Goal: Information Seeking & Learning: Learn about a topic

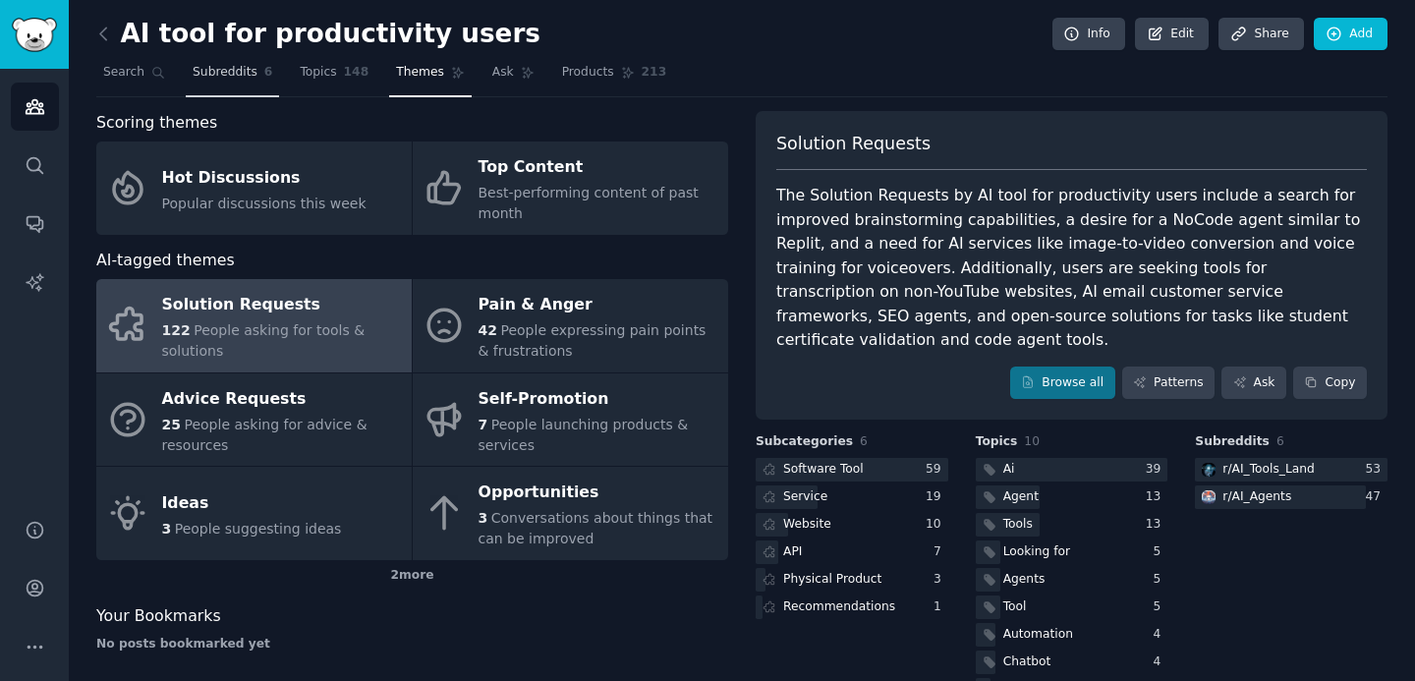
click at [225, 74] on span "Subreddits" at bounding box center [225, 73] width 65 height 18
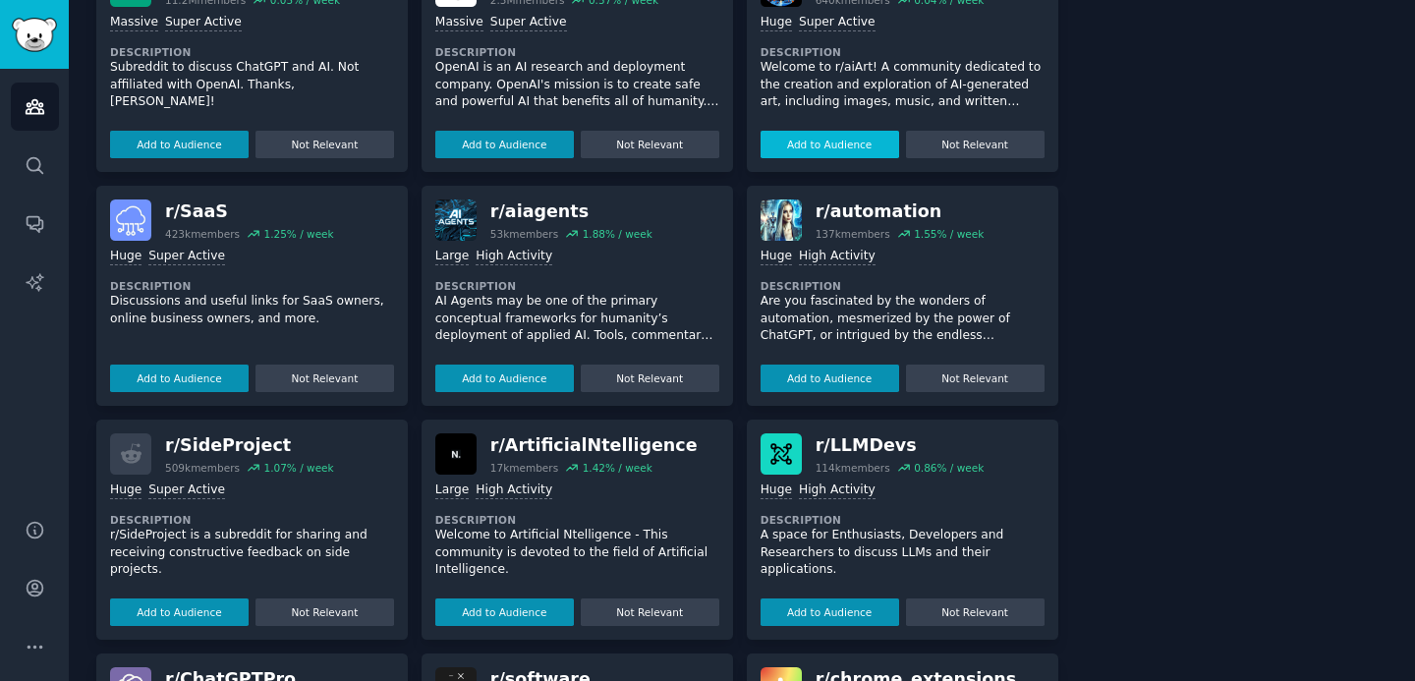
scroll to position [690, 0]
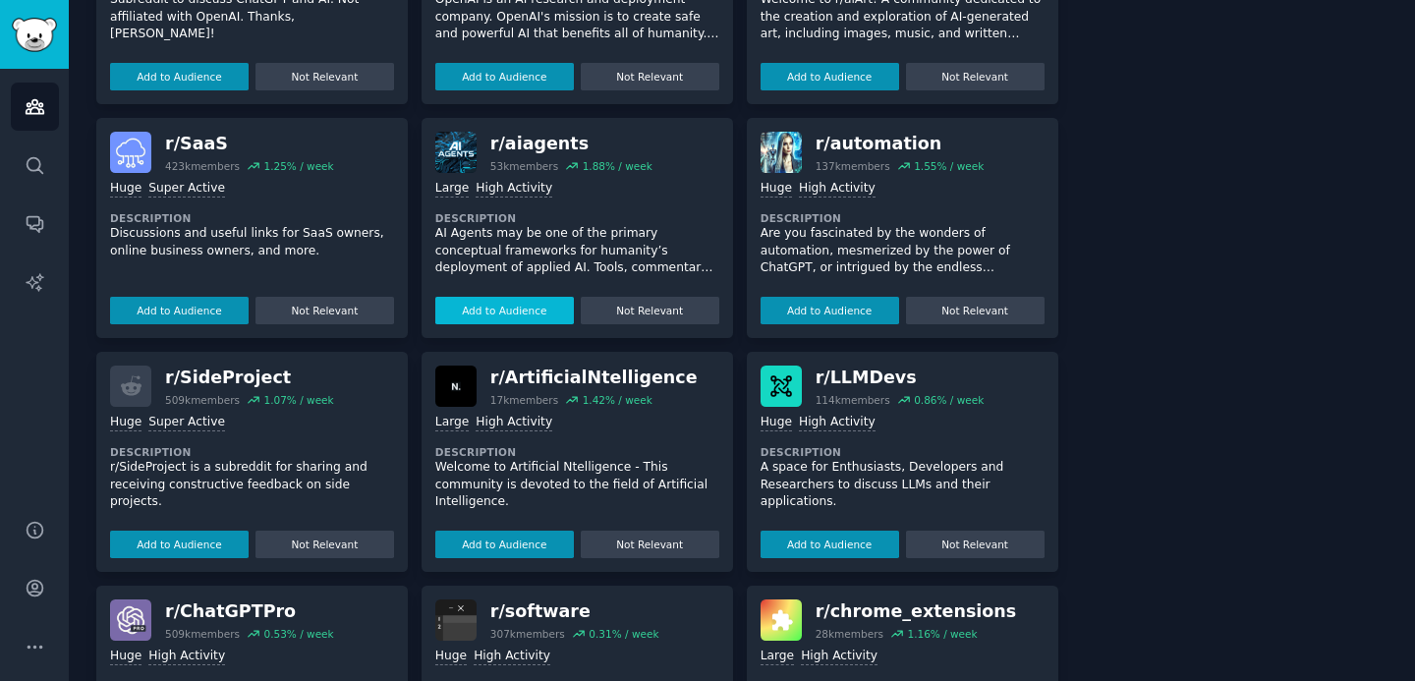
click at [535, 312] on button "Add to Audience" at bounding box center [504, 311] width 139 height 28
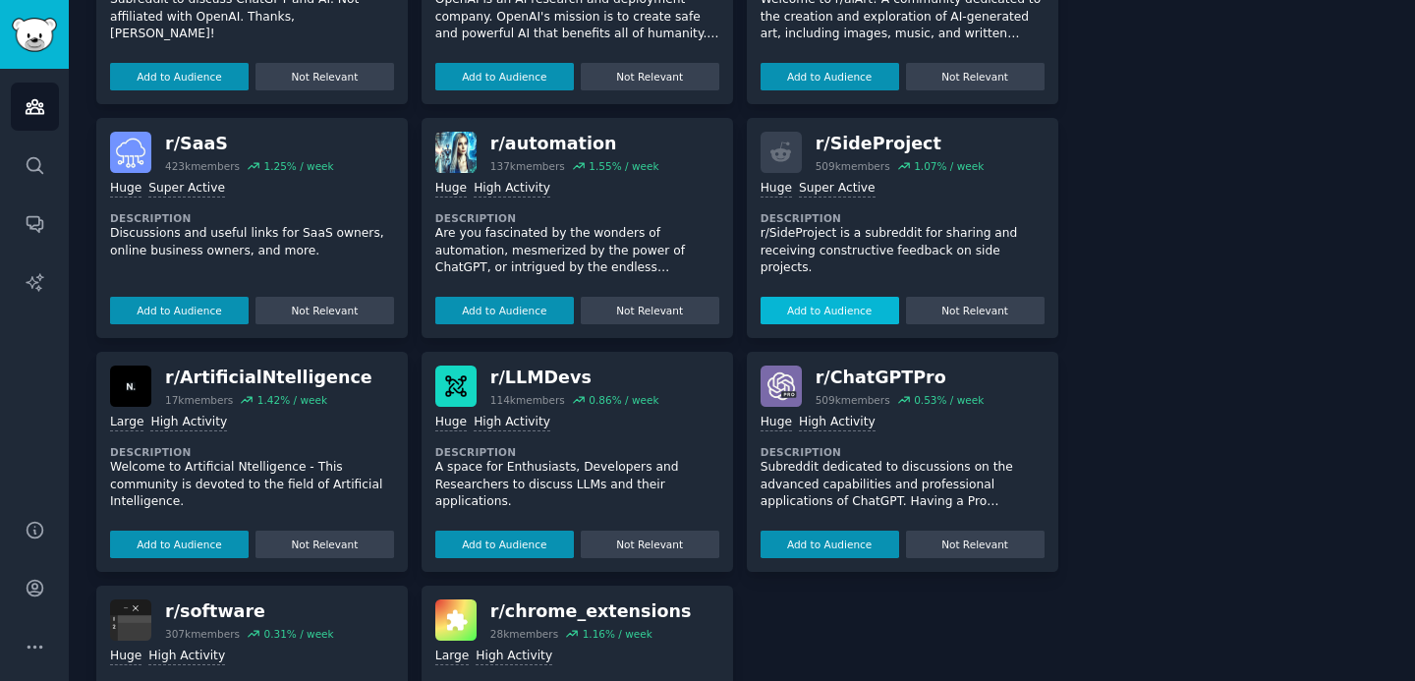
scroll to position [883, 0]
click at [498, 317] on button "Add to Audience" at bounding box center [504, 311] width 139 height 28
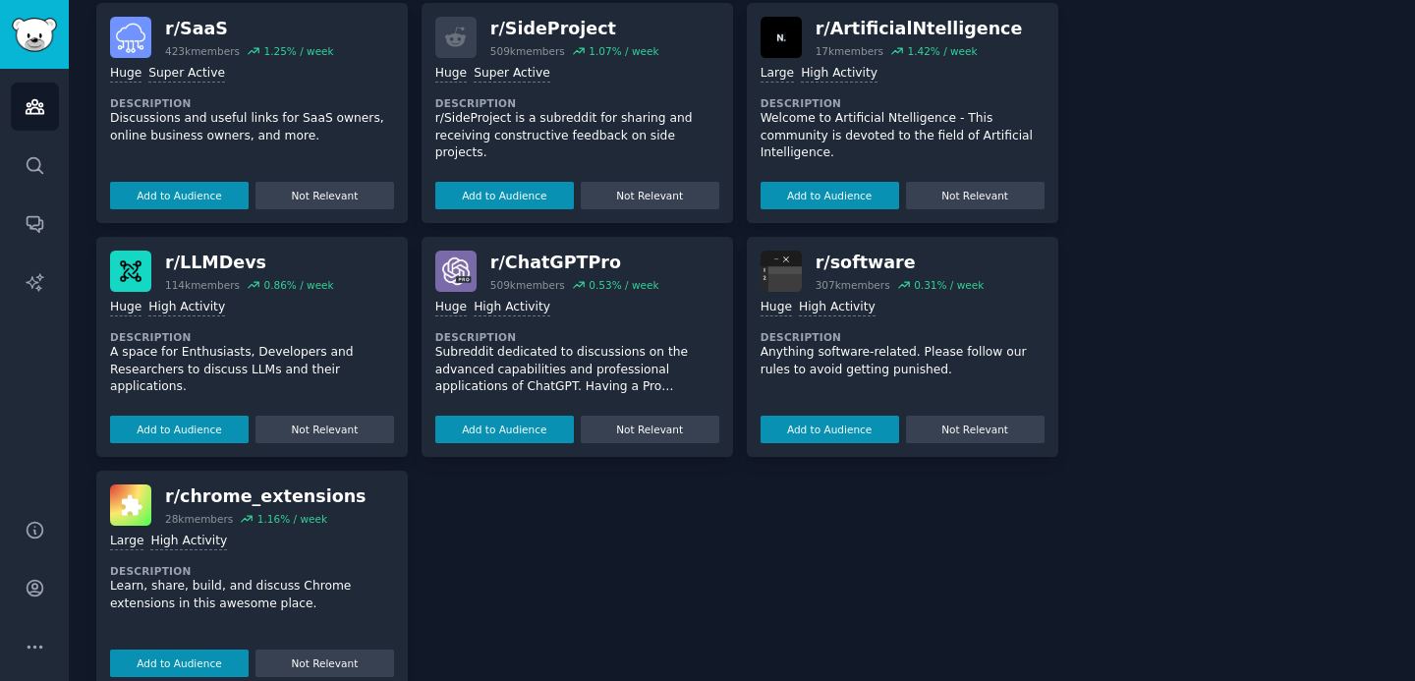
scroll to position [1035, 0]
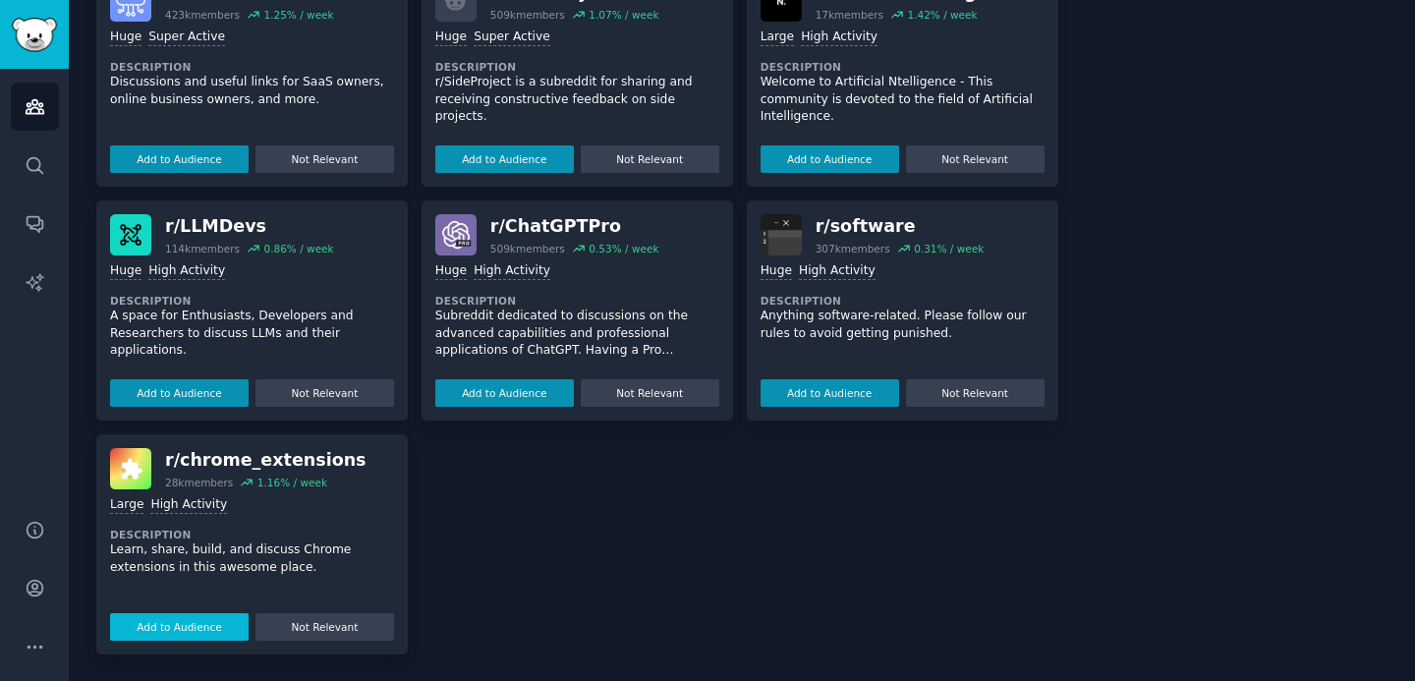
click at [159, 627] on button "Add to Audience" at bounding box center [179, 627] width 139 height 28
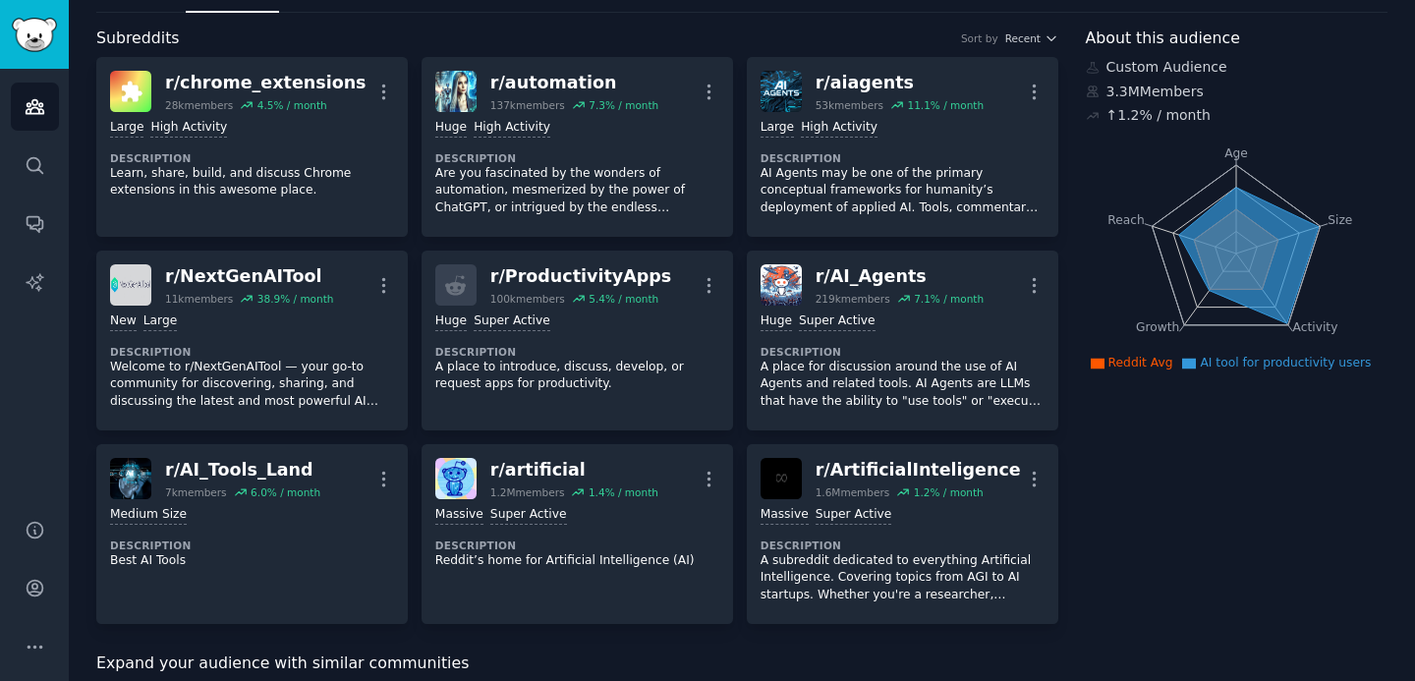
scroll to position [96, 0]
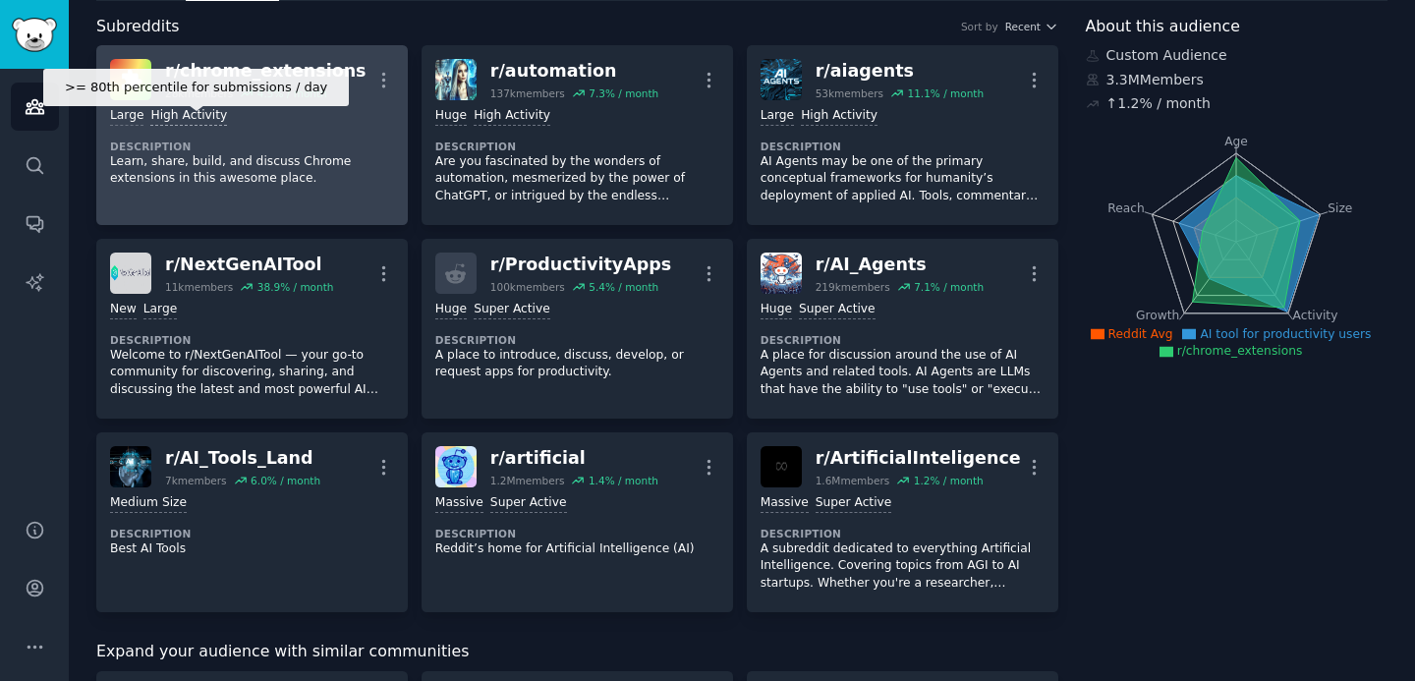
click at [195, 113] on div "High Activity" at bounding box center [188, 116] width 77 height 19
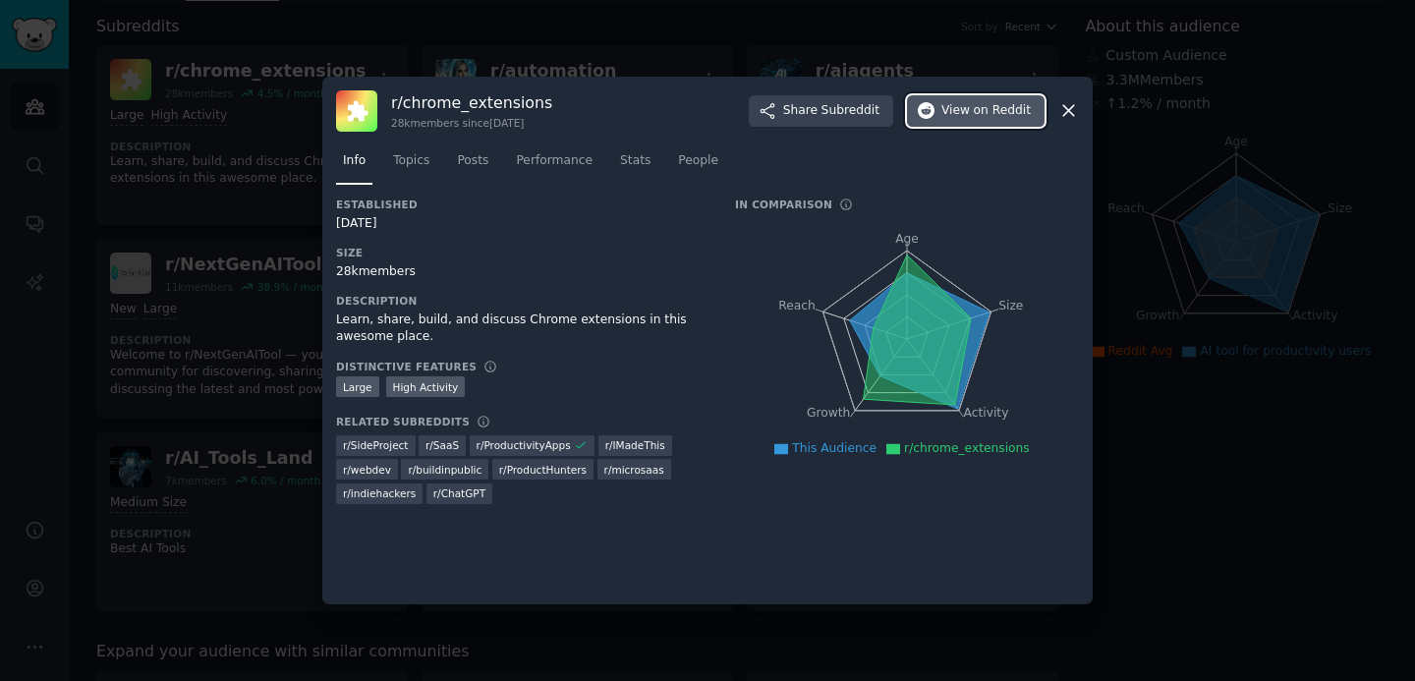
click at [934, 108] on icon "button" at bounding box center [927, 111] width 18 height 18
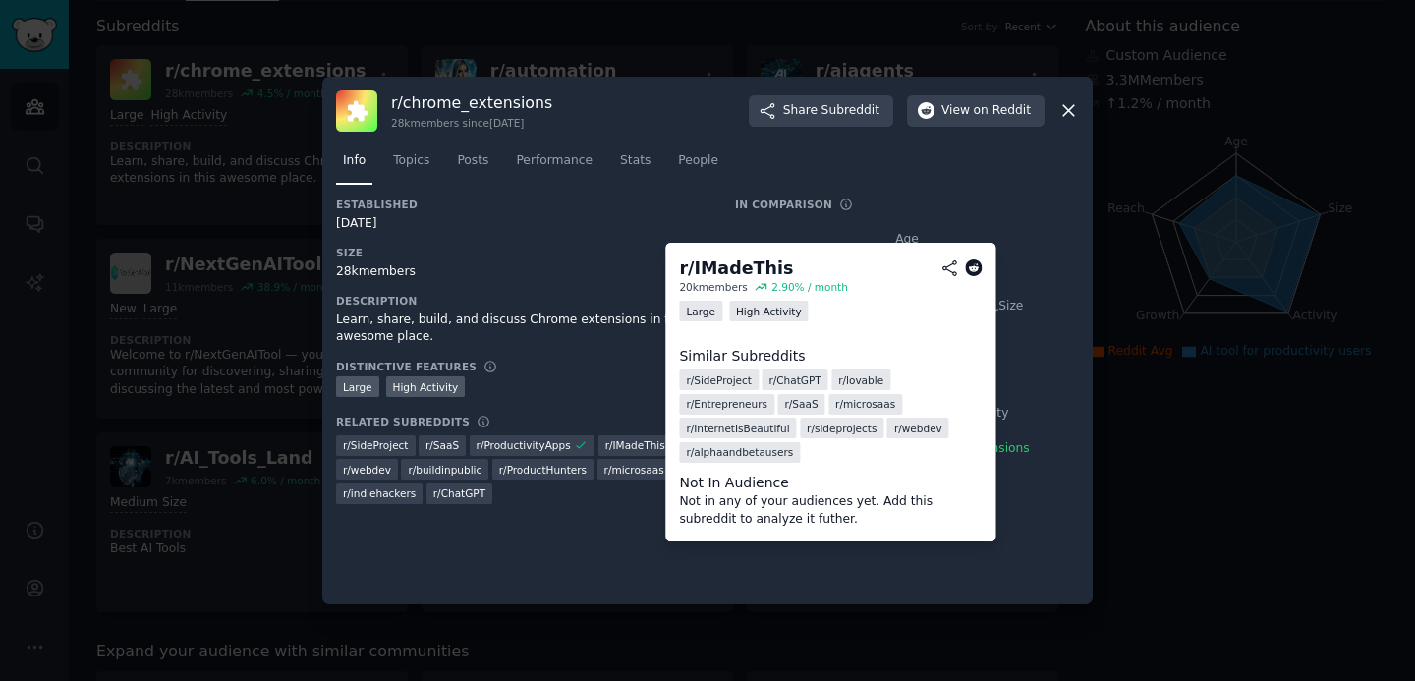
click at [645, 448] on span "r/ IMadeThis" at bounding box center [635, 445] width 60 height 14
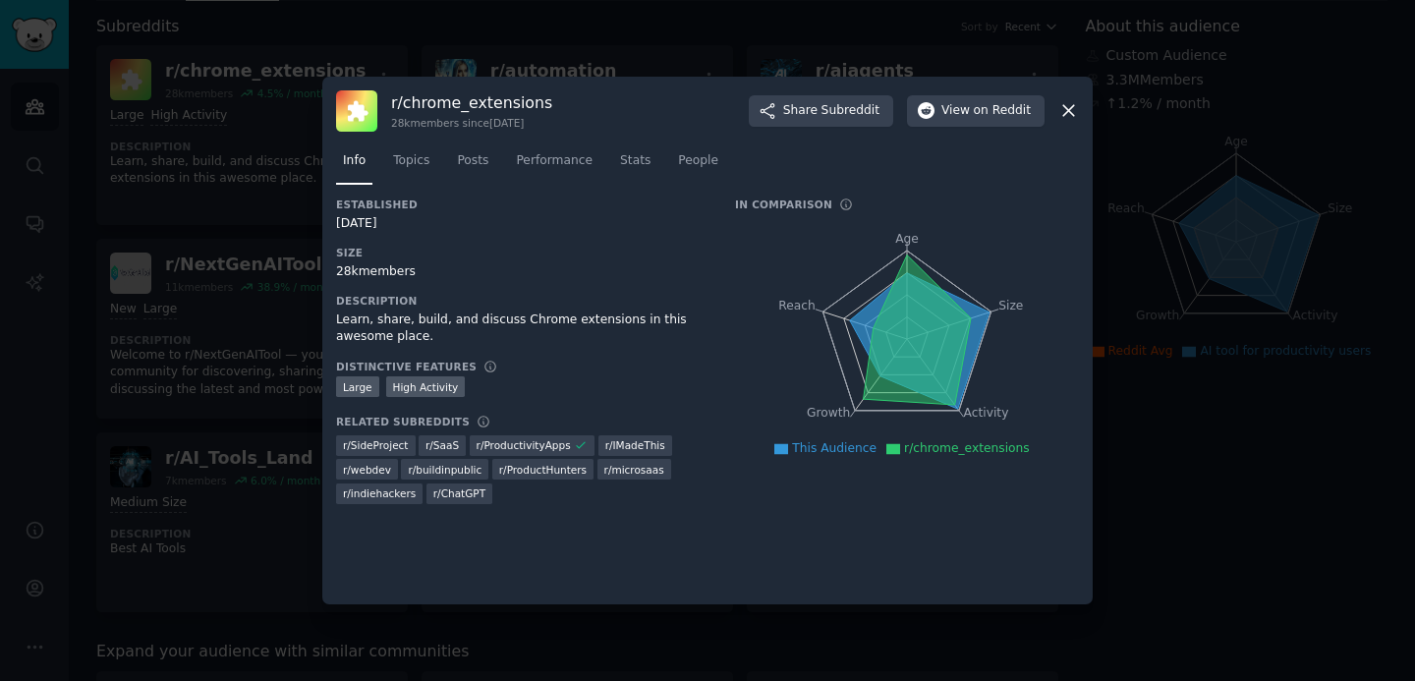
click at [575, 357] on div "Established [DATE] Size 28k members Description Learn, share, build, and discus…" at bounding box center [521, 358] width 371 height 320
click at [1072, 112] on icon at bounding box center [1068, 110] width 21 height 21
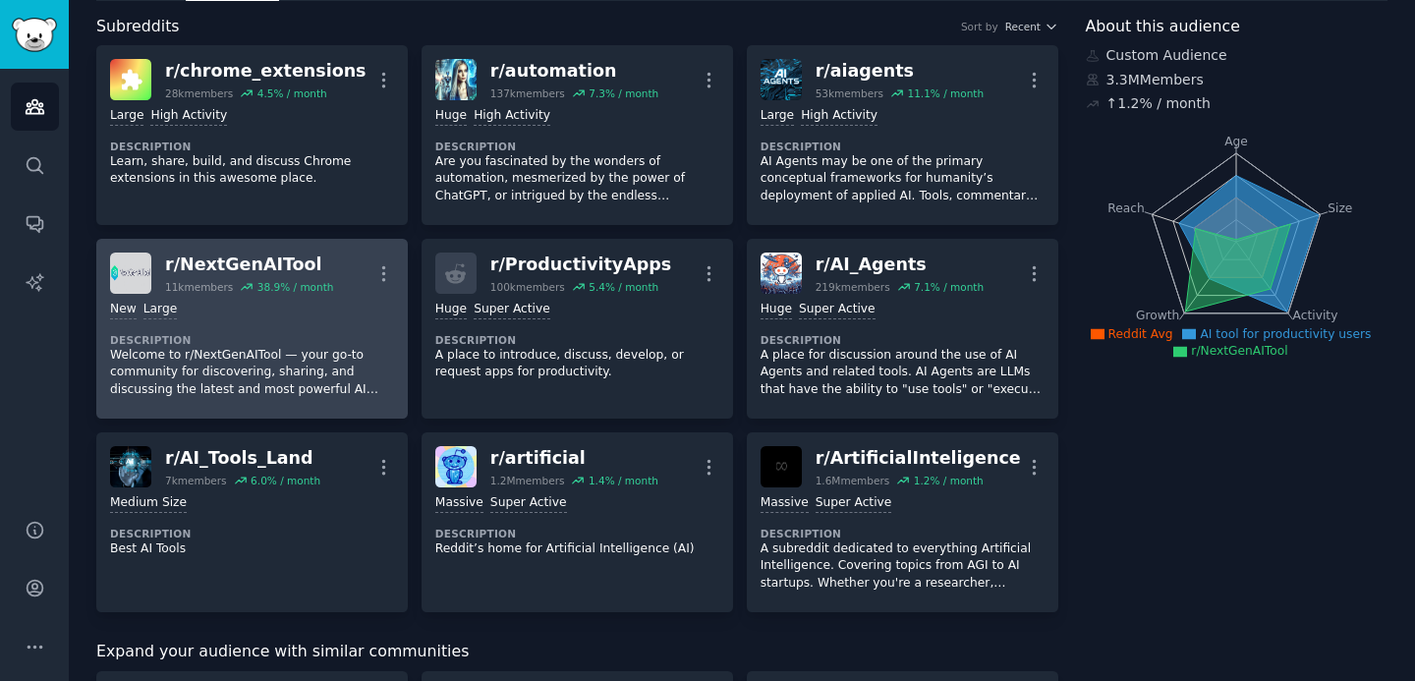
click at [291, 358] on p "Welcome to r/NextGenAITool — your go-to community for discovering, sharing, and…" at bounding box center [252, 373] width 284 height 52
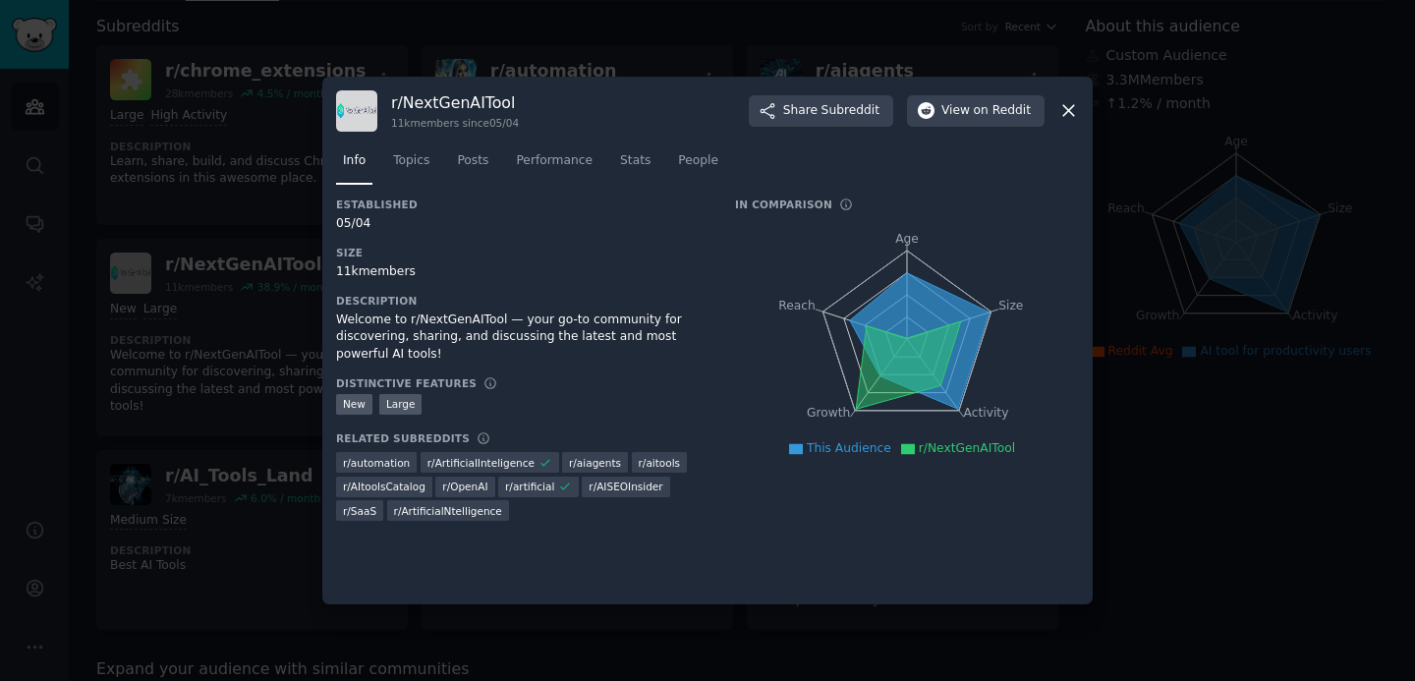
click at [524, 114] on div "r/ NextGenAITool 11k members since 05/04 Share Subreddit View on Reddit" at bounding box center [707, 110] width 743 height 41
click at [524, 126] on div "r/ NextGenAITool 11k members since 05/04 Share Subreddit View on Reddit" at bounding box center [707, 110] width 743 height 41
click at [541, 129] on div "r/ NextGenAITool 11k members since 05/04 Share Subreddit View on Reddit" at bounding box center [707, 110] width 743 height 41
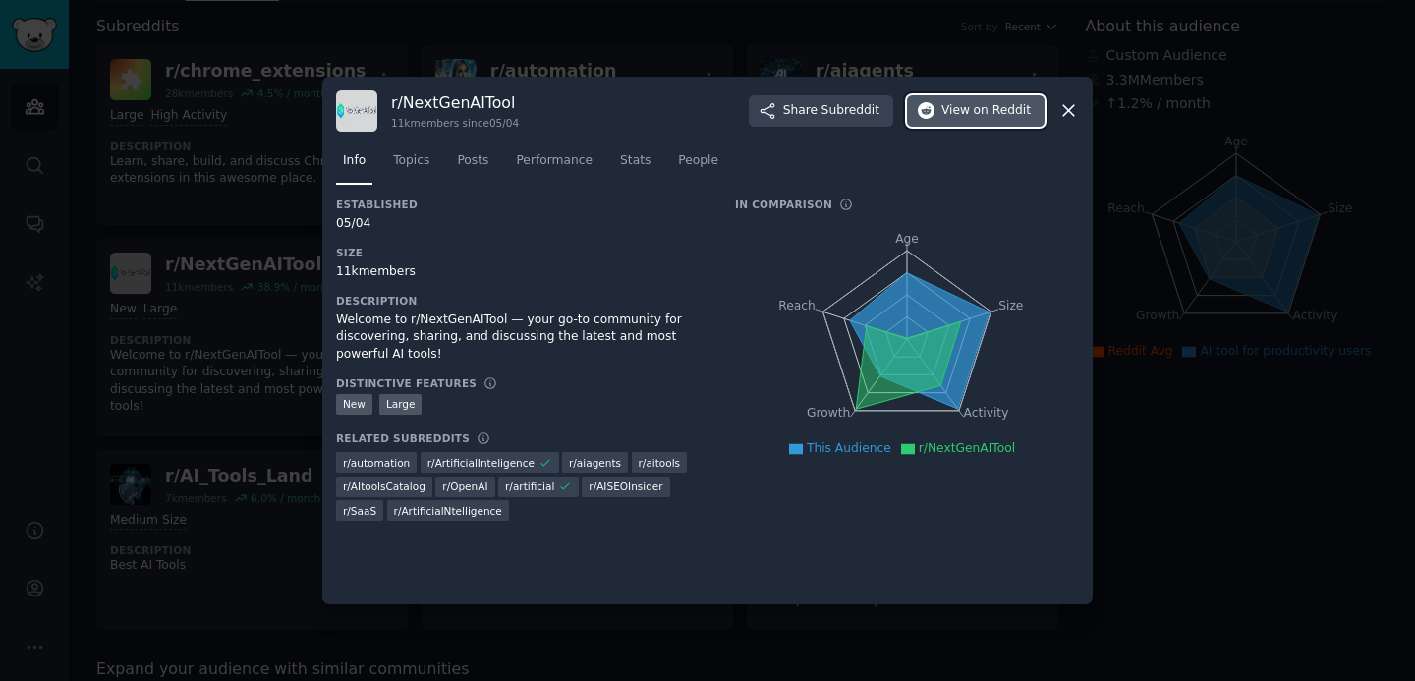
click at [970, 110] on span "View on Reddit" at bounding box center [985, 111] width 89 height 18
